Goal: Find specific page/section

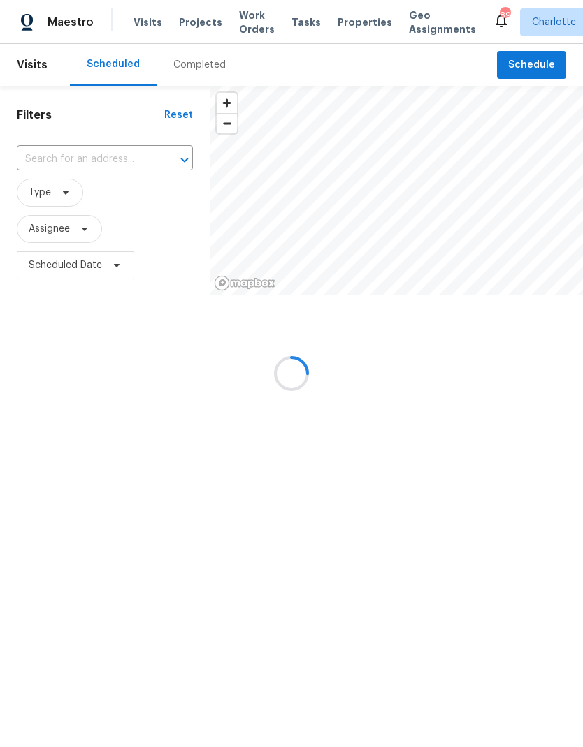
scroll to position [128, 0]
